Goal: Task Accomplishment & Management: Manage account settings

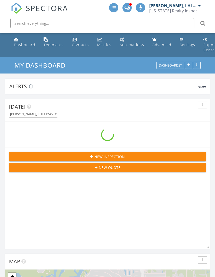
scroll to position [883, 216]
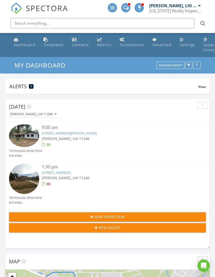
click at [52, 134] on link "70 Hyacinth Dr, Covington, LA 70433" at bounding box center [69, 133] width 55 height 5
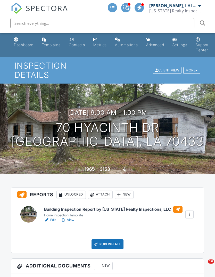
click at [57, 206] on h6 "Building Inspection Report by Louisiana Realty Inspections, LLC" at bounding box center [113, 209] width 139 height 7
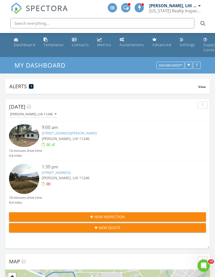
click at [180, 9] on div "[US_STATE] Realty Inspections, LLC" at bounding box center [175, 10] width 52 height 5
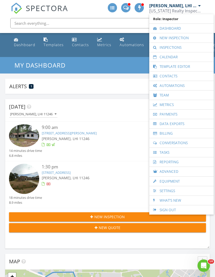
click at [171, 49] on link "Inspections" at bounding box center [181, 47] width 59 height 9
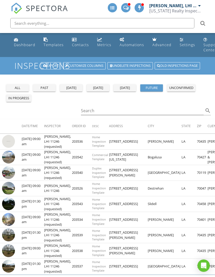
click at [45, 87] on div "past" at bounding box center [44, 87] width 19 height 5
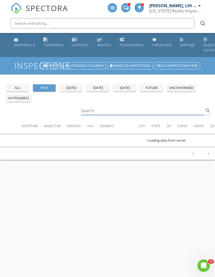
click at [94, 113] on input "Search" at bounding box center [142, 111] width 123 height 9
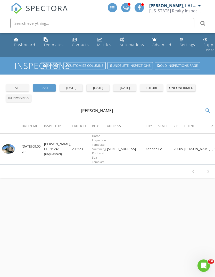
type input "Rosenbach"
click at [12, 147] on img at bounding box center [8, 149] width 13 height 10
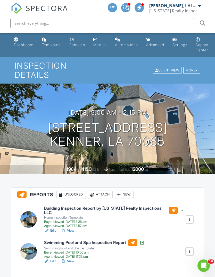
click at [28, 49] on link "Dashboard" at bounding box center [24, 42] width 24 height 15
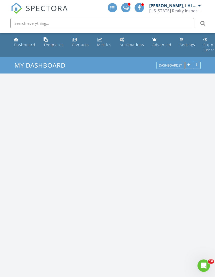
scroll to position [883, 216]
